Goal: Task Accomplishment & Management: Complete application form

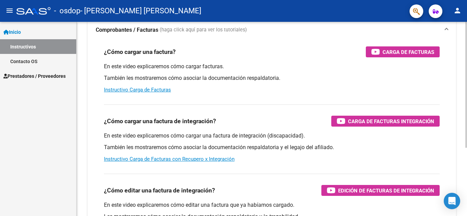
scroll to position [37, 0]
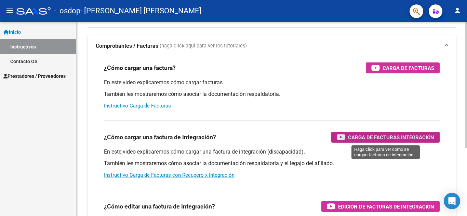
click at [368, 138] on span "Carga de Facturas Integración" at bounding box center [391, 137] width 86 height 9
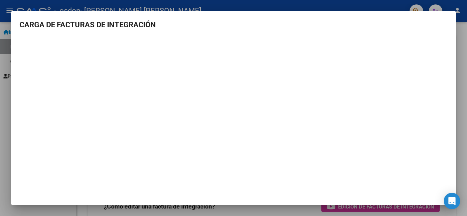
click at [1, 116] on div at bounding box center [233, 108] width 467 height 216
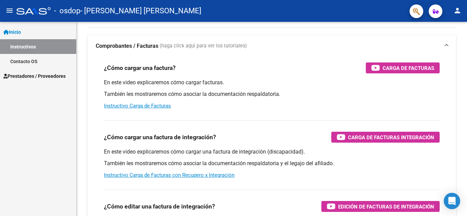
click at [41, 76] on span "Prestadores / Proveedores" at bounding box center [34, 76] width 62 height 8
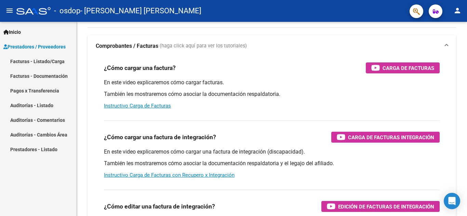
click at [32, 61] on link "Facturas - Listado/Carga" at bounding box center [38, 61] width 76 height 15
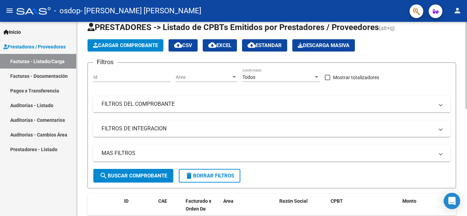
scroll to position [3, 0]
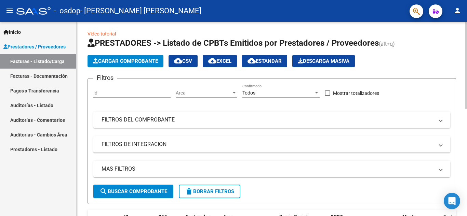
click at [124, 61] on span "Cargar Comprobante" at bounding box center [125, 61] width 65 height 6
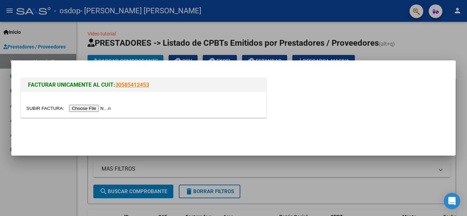
click at [97, 109] on input "file" at bounding box center [69, 108] width 86 height 7
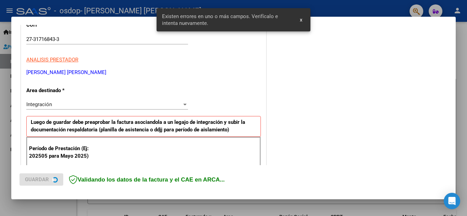
scroll to position [155, 0]
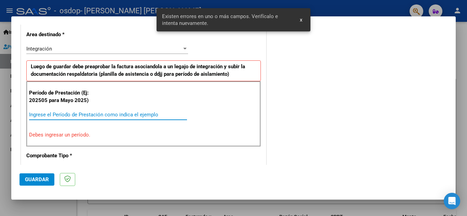
click at [68, 113] on input "Ingrese el Período de Prestación como indica el ejemplo" at bounding box center [108, 115] width 158 height 6
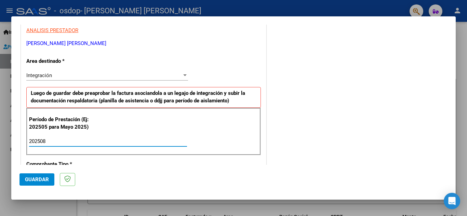
scroll to position [86, 0]
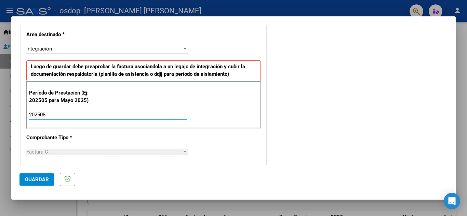
type input "202508"
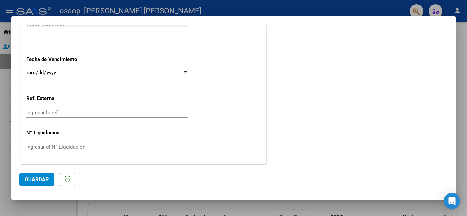
scroll to position [461, 0]
click at [39, 179] on span "Guardar" at bounding box center [37, 180] width 24 height 6
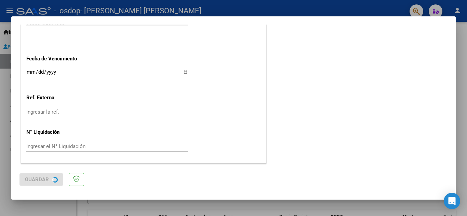
scroll to position [0, 0]
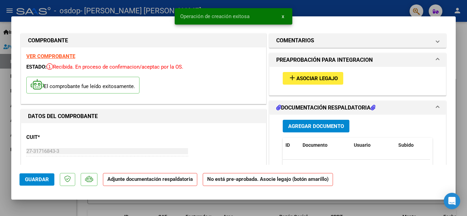
click at [307, 78] on span "Asociar Legajo" at bounding box center [316, 79] width 41 height 6
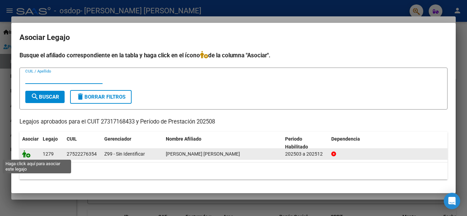
click at [28, 154] on icon at bounding box center [26, 154] width 8 height 8
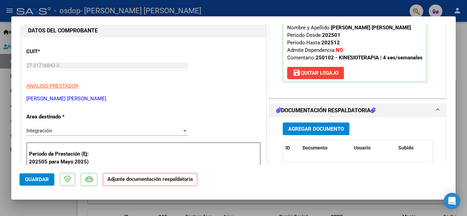
scroll to position [102, 0]
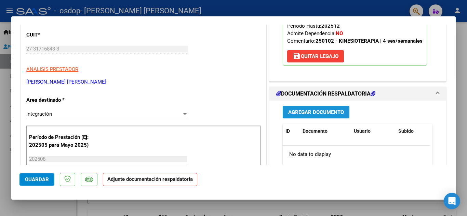
click at [313, 115] on span "Agregar Documento" at bounding box center [316, 112] width 56 height 6
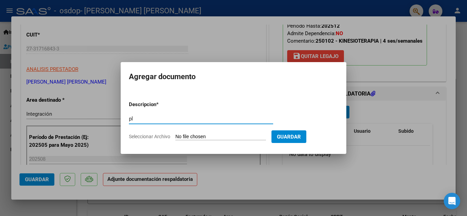
type input "p"
type input "PLANILLA DE ASISTENCIA"
click at [152, 138] on span "Seleccionar Archivo" at bounding box center [149, 136] width 41 height 5
click at [175, 138] on input "Seleccionar Archivo" at bounding box center [220, 137] width 91 height 6
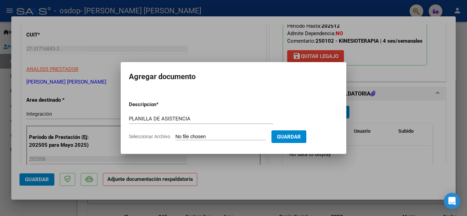
type input "C:\fakepath\PLANILLA DE ASISTENCIA.pdf"
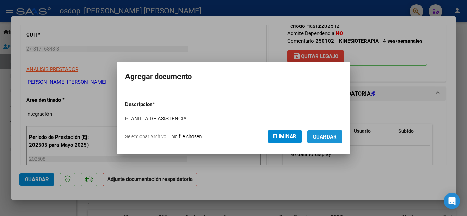
click at [327, 137] on span "Guardar" at bounding box center [325, 137] width 24 height 6
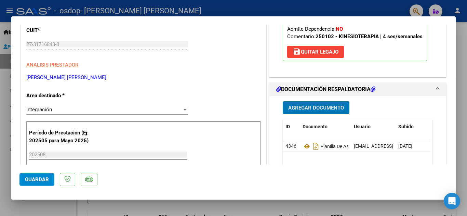
scroll to position [137, 0]
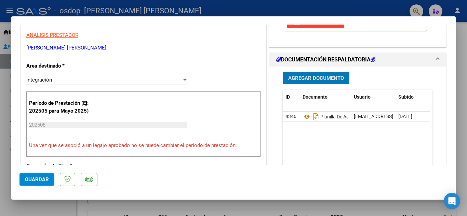
click at [100, 79] on div "Integración" at bounding box center [103, 80] width 155 height 6
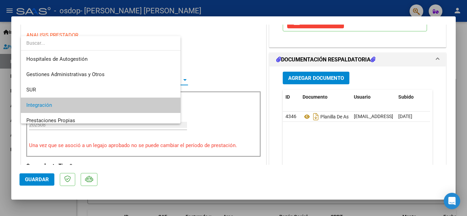
scroll to position [26, 0]
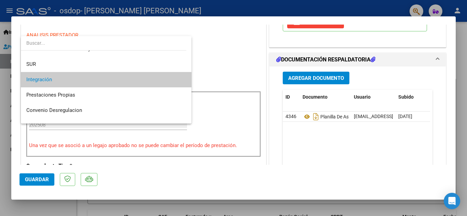
click at [100, 79] on span "Integración" at bounding box center [106, 79] width 160 height 15
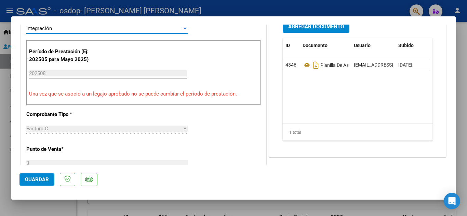
scroll to position [205, 0]
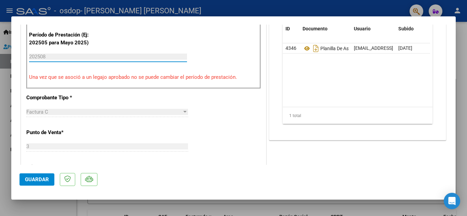
click at [44, 58] on input "202508" at bounding box center [108, 57] width 158 height 6
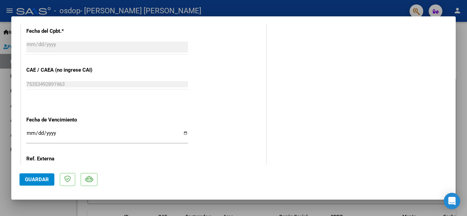
scroll to position [444, 0]
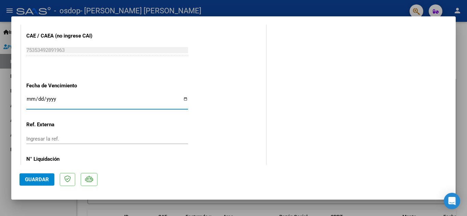
click at [29, 100] on input "Ingresar la fecha" at bounding box center [107, 101] width 162 height 11
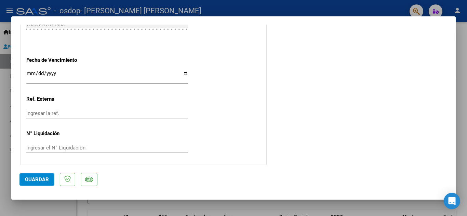
scroll to position [471, 0]
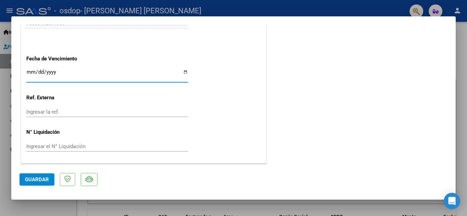
click at [30, 71] on input "Ingresar la fecha" at bounding box center [107, 74] width 162 height 11
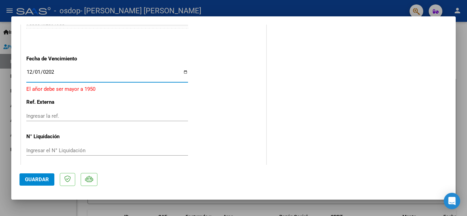
type input "[DATE]"
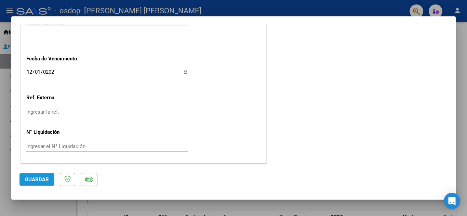
click at [38, 181] on span "Guardar" at bounding box center [37, 180] width 24 height 6
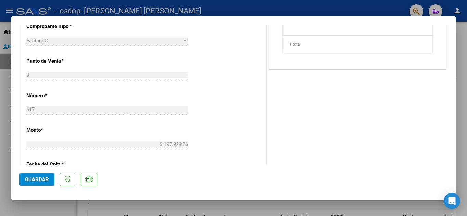
scroll to position [342, 0]
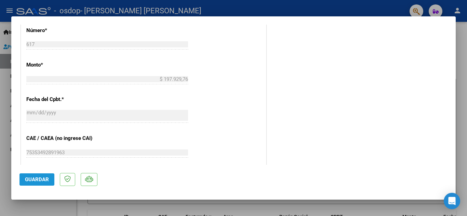
click at [40, 180] on span "Guardar" at bounding box center [37, 180] width 24 height 6
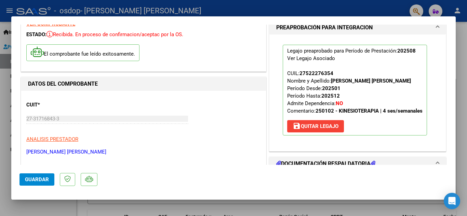
scroll to position [0, 0]
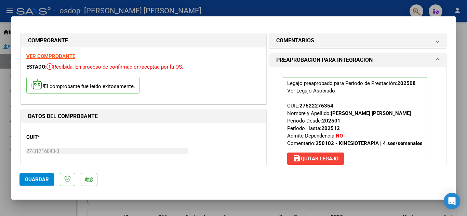
click at [435, 58] on mat-expansion-panel-header "PREAPROBACIÓN PARA INTEGRACION" at bounding box center [357, 60] width 176 height 14
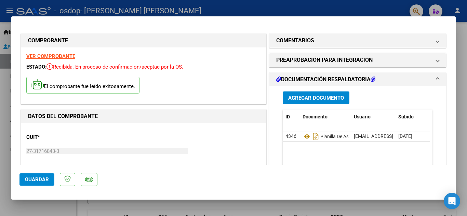
click at [436, 77] on span at bounding box center [437, 80] width 3 height 8
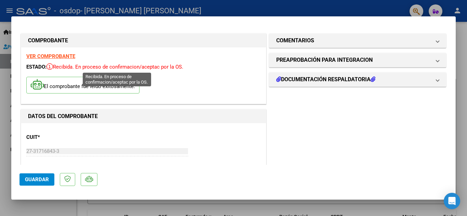
click at [52, 65] on icon at bounding box center [49, 66] width 6 height 7
click at [42, 55] on strong "VER COMPROBANTE" at bounding box center [50, 56] width 49 height 6
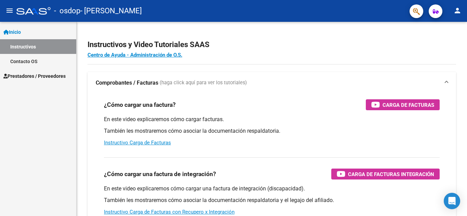
click at [38, 77] on span "Prestadores / Proveedores" at bounding box center [34, 76] width 62 height 8
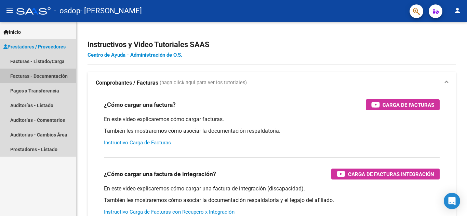
click at [53, 77] on link "Facturas - Documentación" at bounding box center [38, 76] width 76 height 15
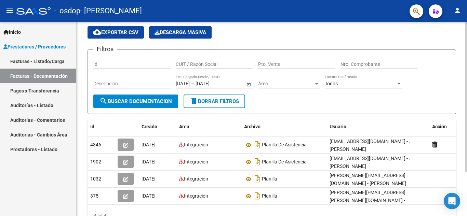
scroll to position [34, 0]
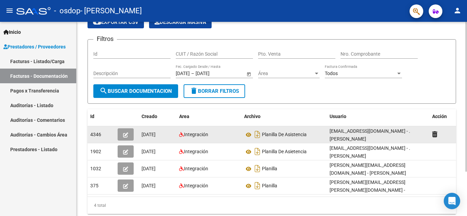
click at [126, 134] on icon "button" at bounding box center [125, 135] width 5 height 5
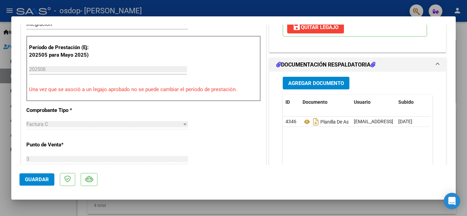
scroll to position [171, 0]
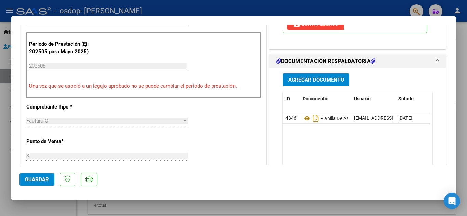
click at [5, 13] on div at bounding box center [233, 108] width 467 height 216
type input "$ 0,00"
